Goal: Navigation & Orientation: Find specific page/section

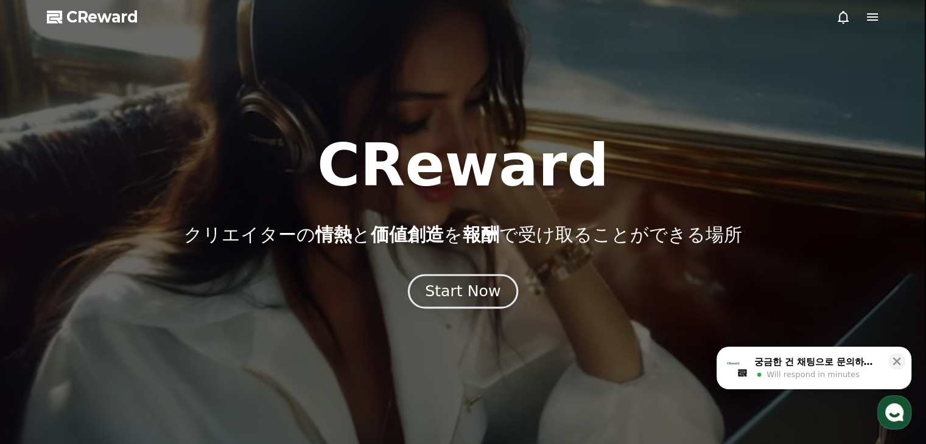
click at [473, 289] on div "Start Now" at bounding box center [462, 291] width 75 height 21
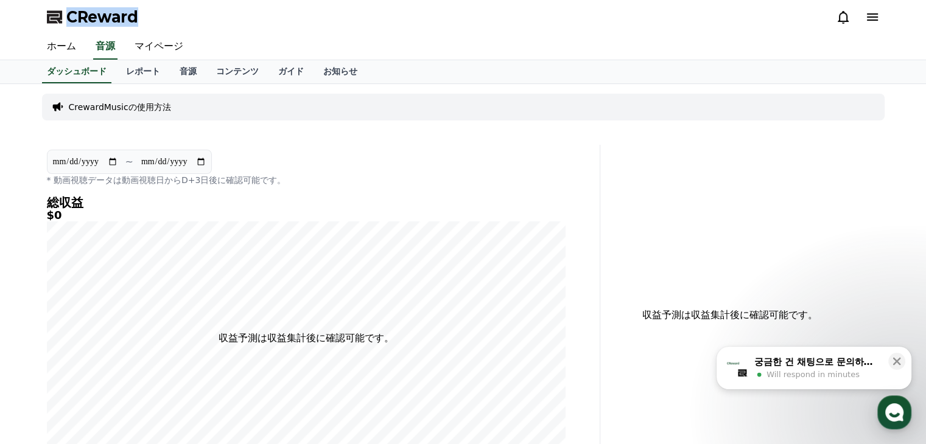
drag, startPoint x: 149, startPoint y: 18, endPoint x: 71, endPoint y: 20, distance: 78.0
click at [71, 20] on div "CReward" at bounding box center [463, 17] width 852 height 34
copy span "CReward"
click at [56, 49] on link "ホーム" at bounding box center [61, 47] width 49 height 26
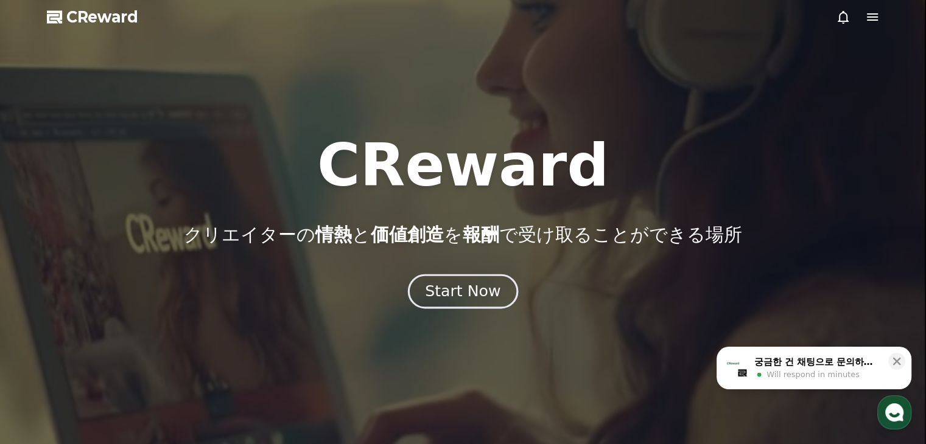
click at [480, 293] on div "Start Now" at bounding box center [462, 291] width 75 height 21
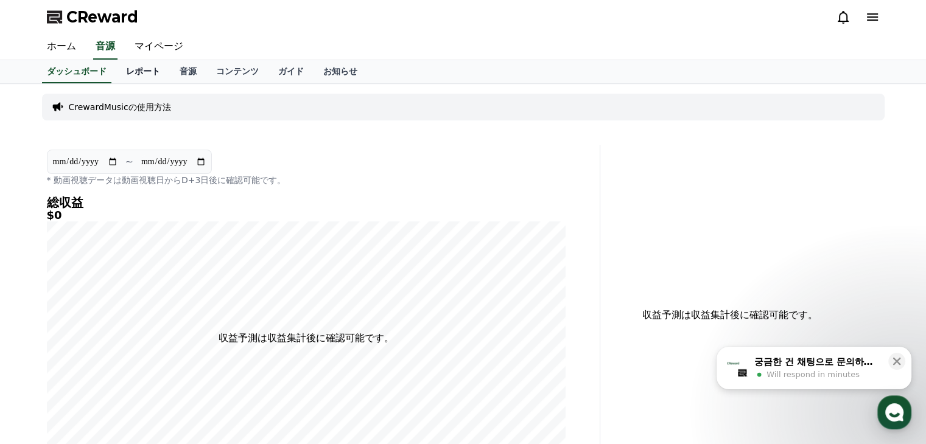
click at [129, 71] on link "レポート" at bounding box center [143, 71] width 54 height 23
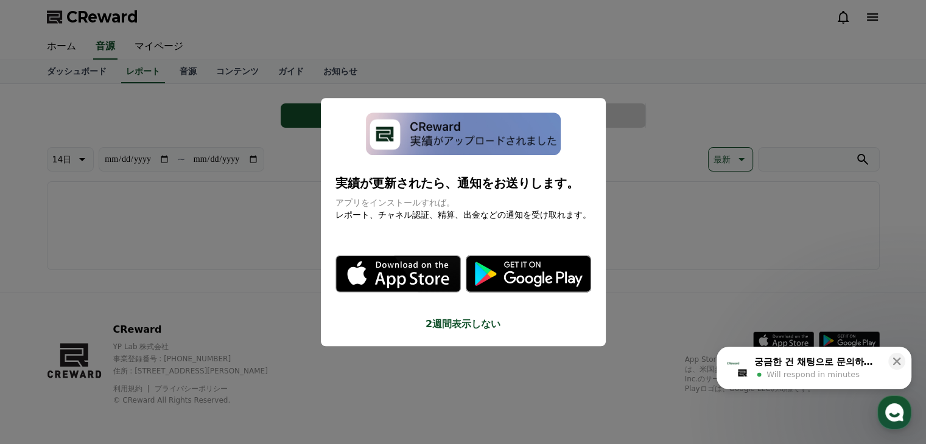
drag, startPoint x: 473, startPoint y: 322, endPoint x: 419, endPoint y: 360, distance: 66.4
click at [0, 0] on div "**********" at bounding box center [0, 0] width 0 height 0
click at [246, 217] on button "close modal" at bounding box center [463, 222] width 926 height 444
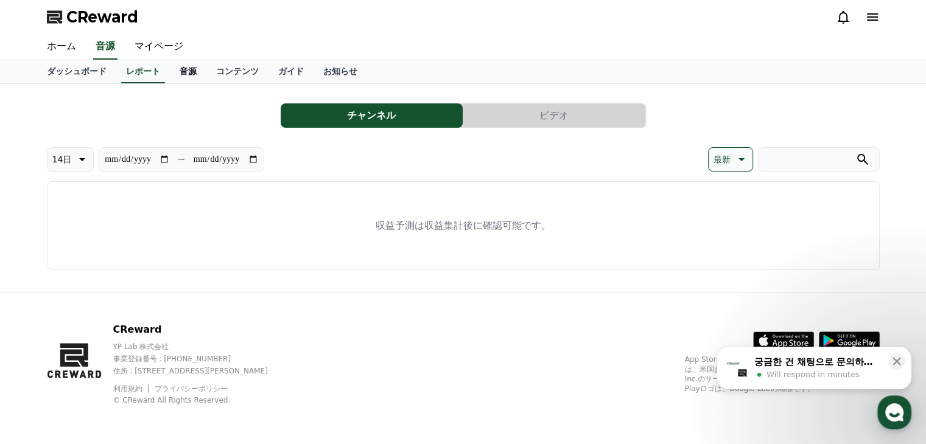
click at [170, 69] on link "音源" at bounding box center [188, 71] width 37 height 23
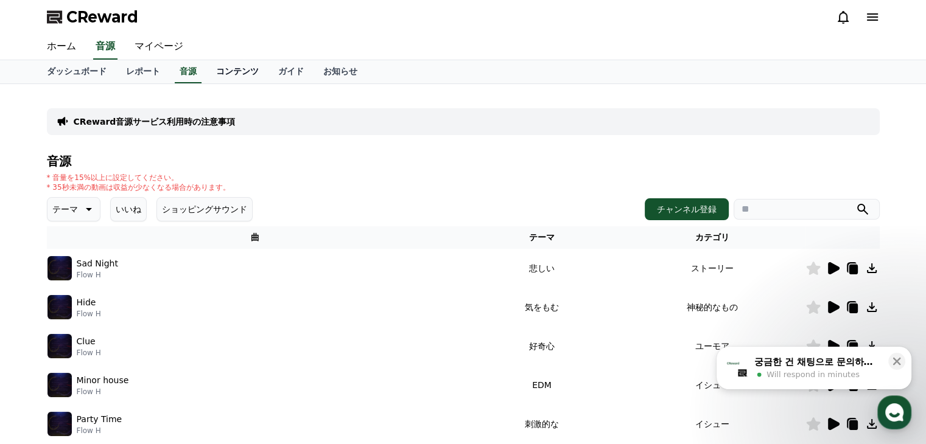
click at [208, 71] on link "コンテンツ" at bounding box center [237, 71] width 62 height 23
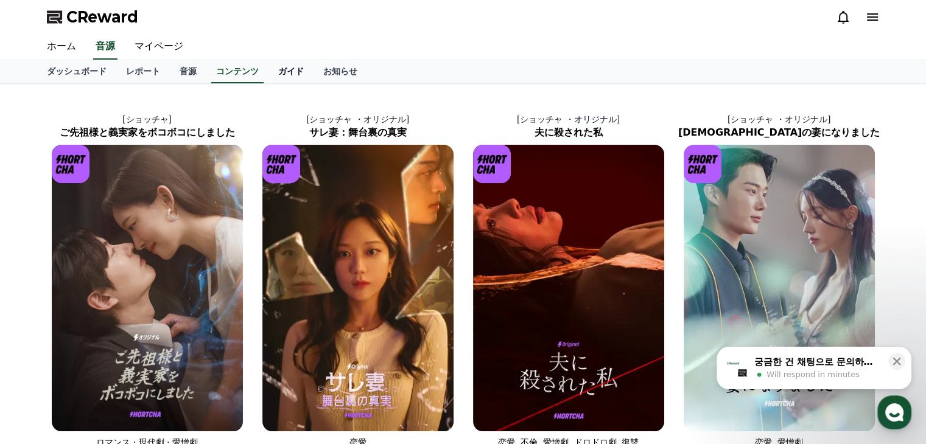
click at [268, 69] on link "ガイド" at bounding box center [290, 71] width 45 height 23
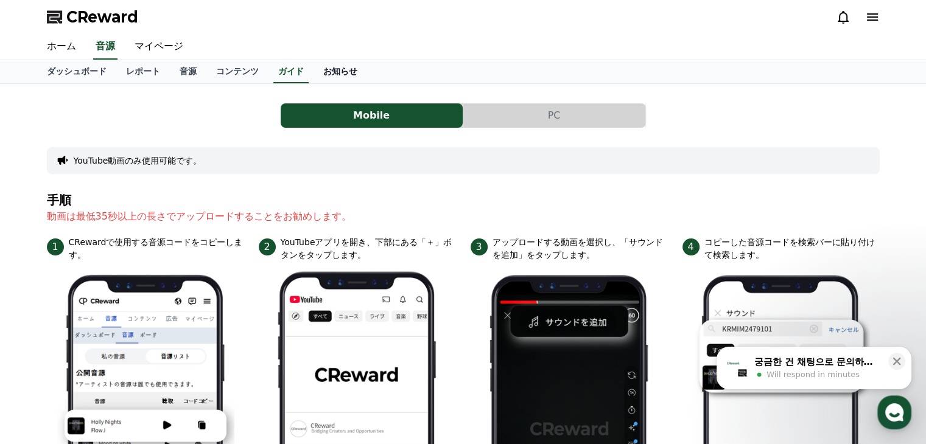
click at [314, 68] on link "お知らせ" at bounding box center [341, 71] width 54 height 23
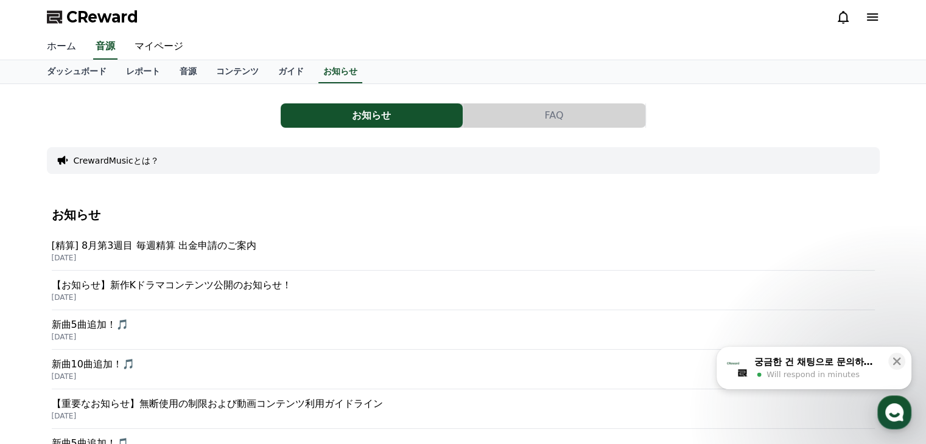
click at [61, 46] on link "ホーム" at bounding box center [61, 47] width 49 height 26
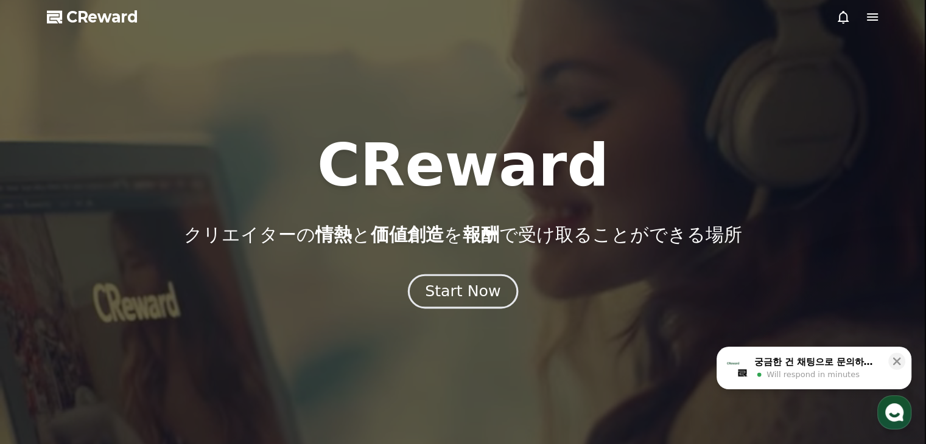
click at [483, 286] on div "Start Now" at bounding box center [462, 291] width 75 height 21
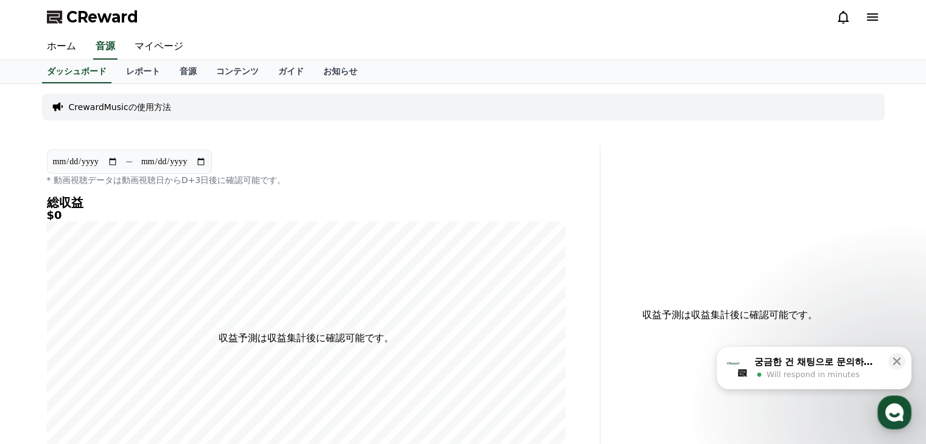
click at [398, 29] on div "CReward" at bounding box center [463, 17] width 852 height 34
click at [878, 11] on icon at bounding box center [872, 17] width 15 height 15
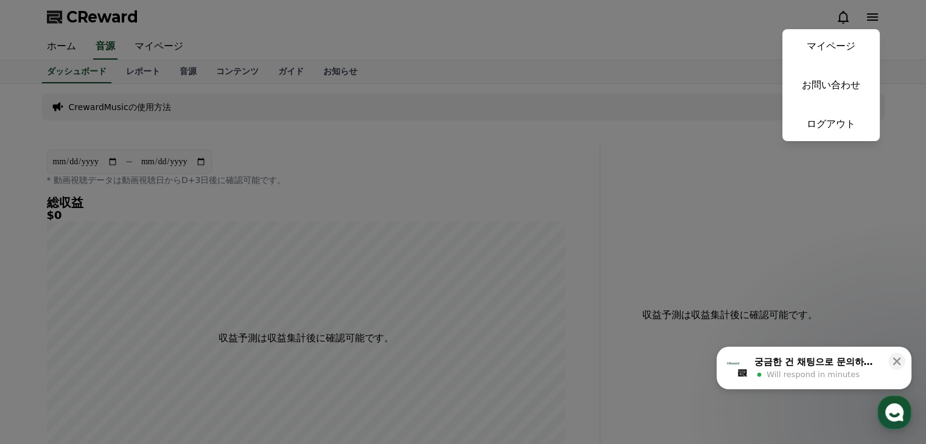
click at [664, 42] on button "close" at bounding box center [463, 222] width 926 height 444
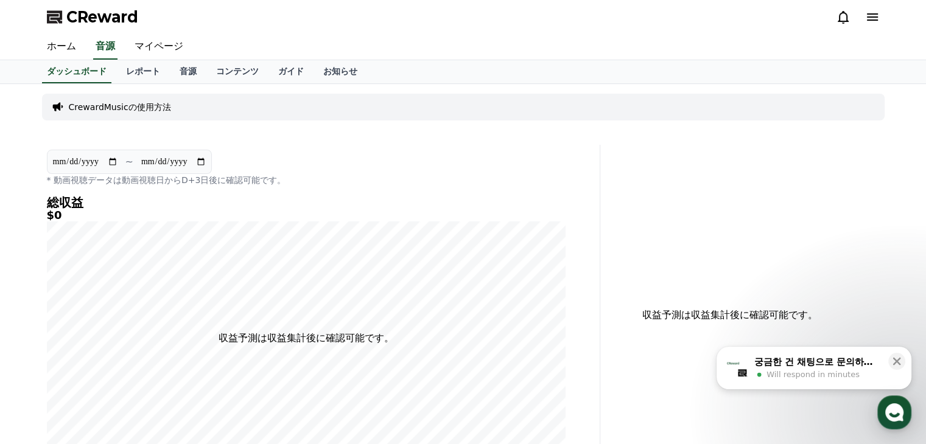
click at [608, 71] on div "ダッシュボード レポート 音源 コンテンツ ガイド お知らせ" at bounding box center [463, 71] width 852 height 23
click at [497, 207] on h4 "総収益" at bounding box center [306, 202] width 519 height 13
click at [574, 32] on div "CReward" at bounding box center [463, 17] width 852 height 34
drag, startPoint x: 588, startPoint y: 25, endPoint x: 659, endPoint y: 26, distance: 70.6
click at [588, 25] on div "CReward" at bounding box center [463, 17] width 852 height 34
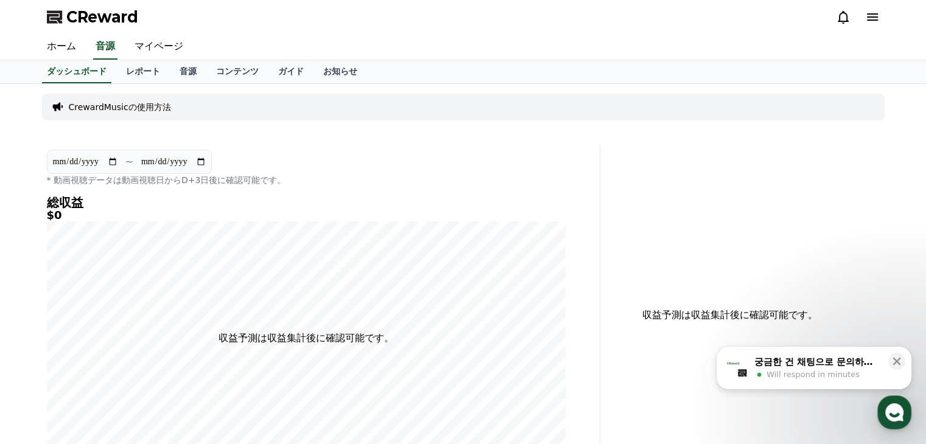
click at [881, 16] on div "CReward" at bounding box center [463, 17] width 852 height 34
click at [872, 16] on icon at bounding box center [872, 17] width 15 height 15
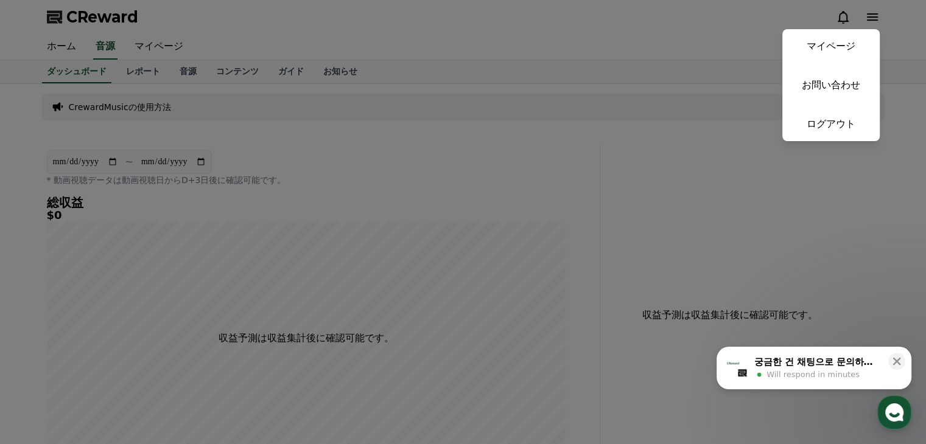
click at [838, 126] on link "ログアウト" at bounding box center [830, 124] width 97 height 34
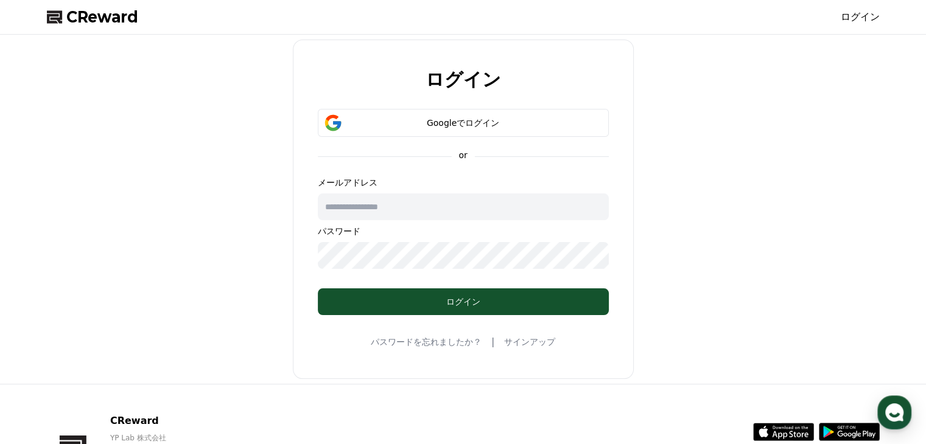
click at [130, 176] on div "ログイン Googleでログイン or メールアドレス パスワード ログイン パスワードを忘れましたか？ | サインアップ" at bounding box center [463, 210] width 843 height 340
click at [351, 203] on input "text" at bounding box center [463, 207] width 291 height 27
click at [387, 123] on div "Googleでログイン" at bounding box center [463, 123] width 256 height 12
